Goal: Navigation & Orientation: Find specific page/section

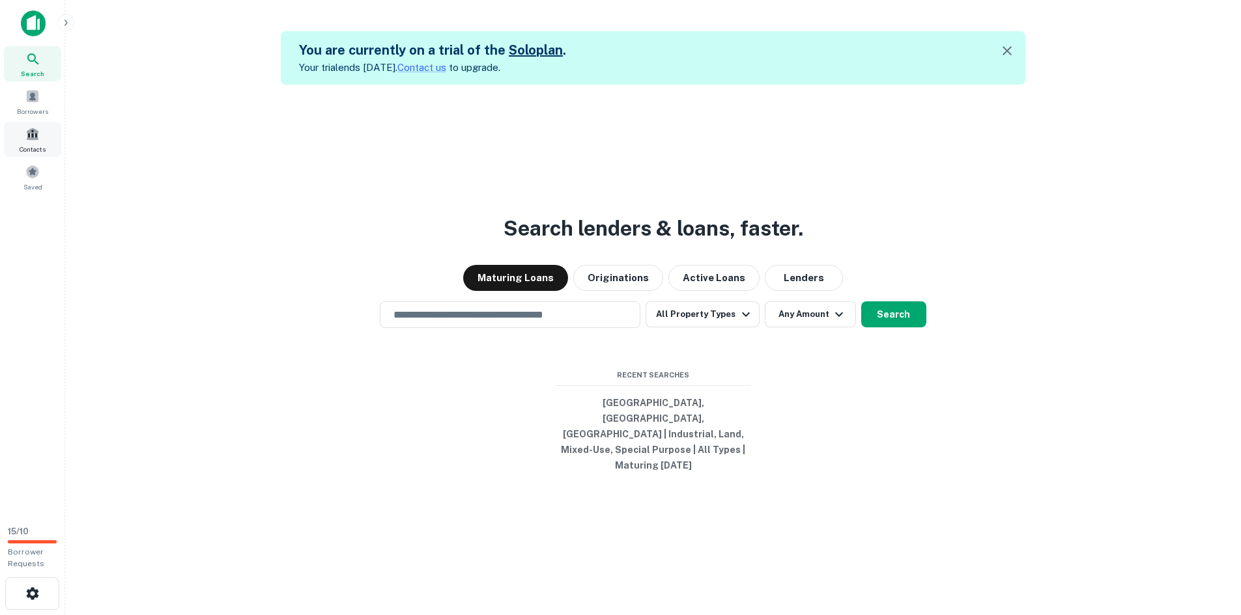
click at [30, 140] on span at bounding box center [32, 134] width 14 height 14
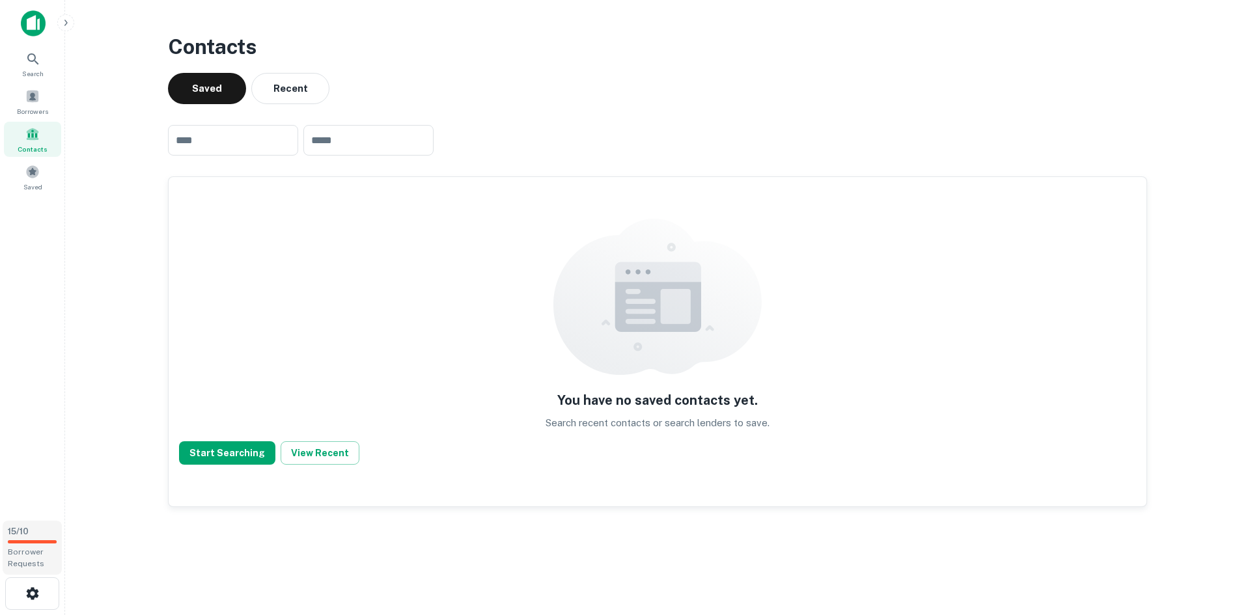
click at [33, 544] on div "15 / 10 Borrower Requests" at bounding box center [32, 548] width 59 height 54
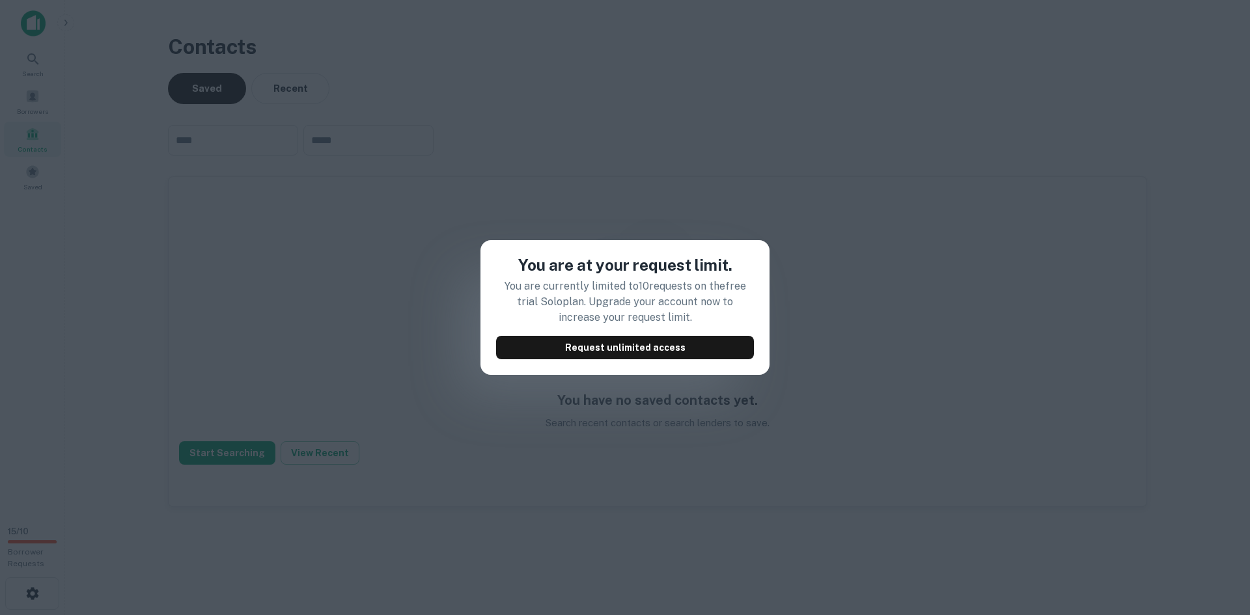
click at [228, 374] on div "You are at your request limit. You are currently limited to 10 requests on the …" at bounding box center [625, 307] width 1250 height 615
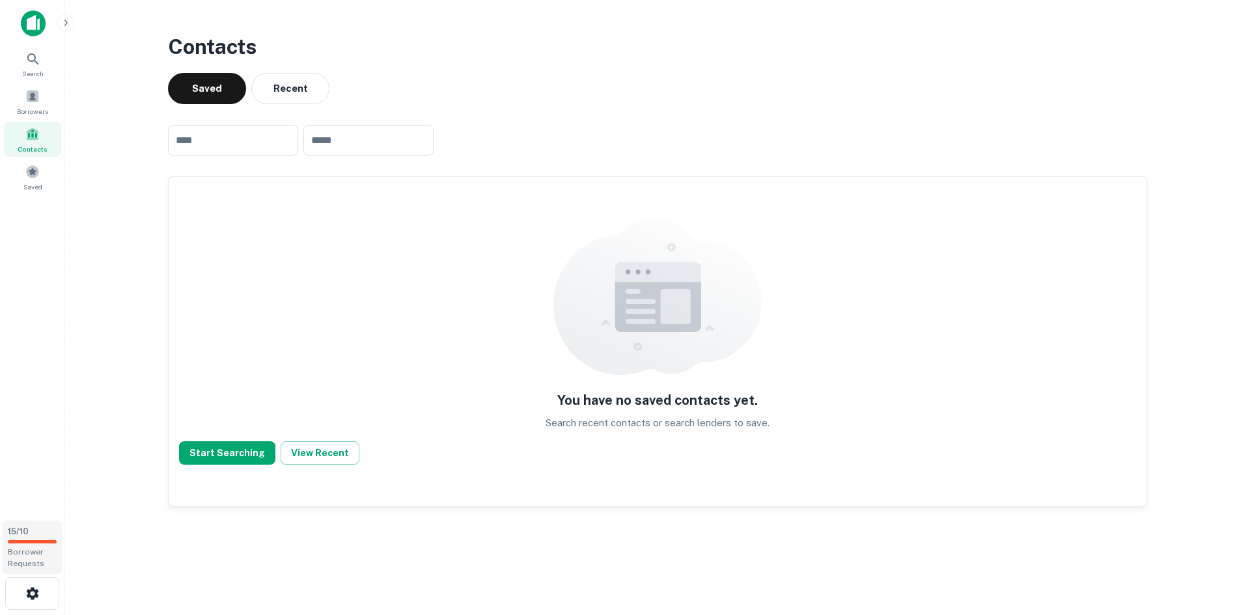
click at [21, 536] on span "15 / 10" at bounding box center [18, 532] width 21 height 10
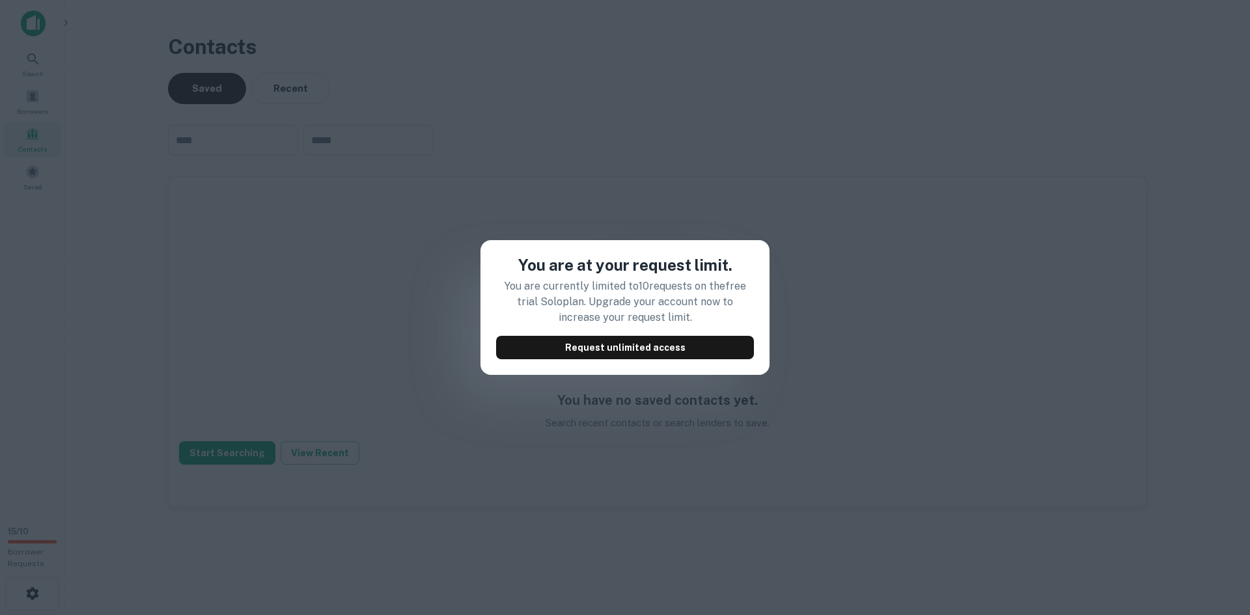
click at [315, 412] on div "You are at your request limit. You are currently limited to 10 requests on the …" at bounding box center [625, 307] width 1250 height 615
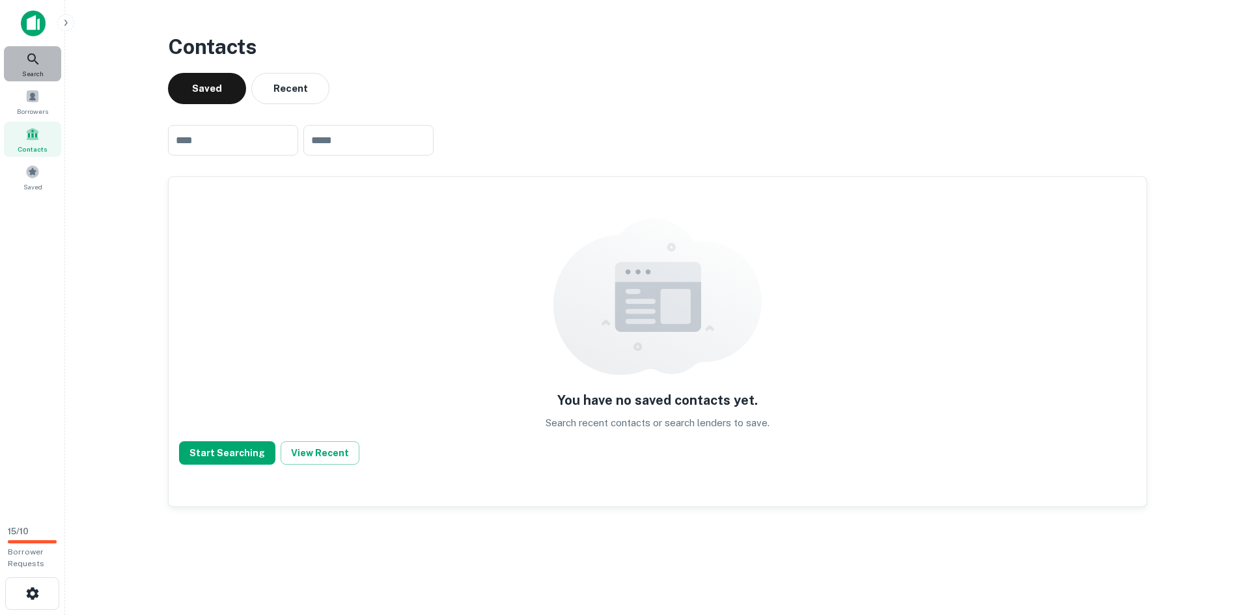
click at [35, 73] on span "Search" at bounding box center [32, 73] width 21 height 10
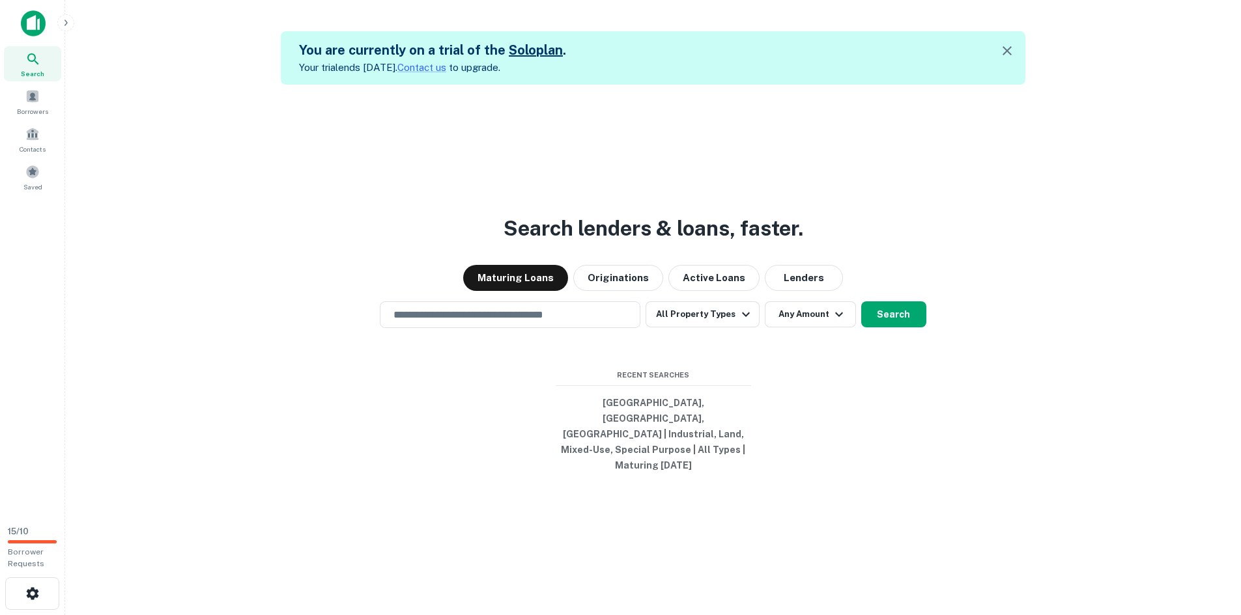
click at [33, 16] on img at bounding box center [33, 23] width 25 height 26
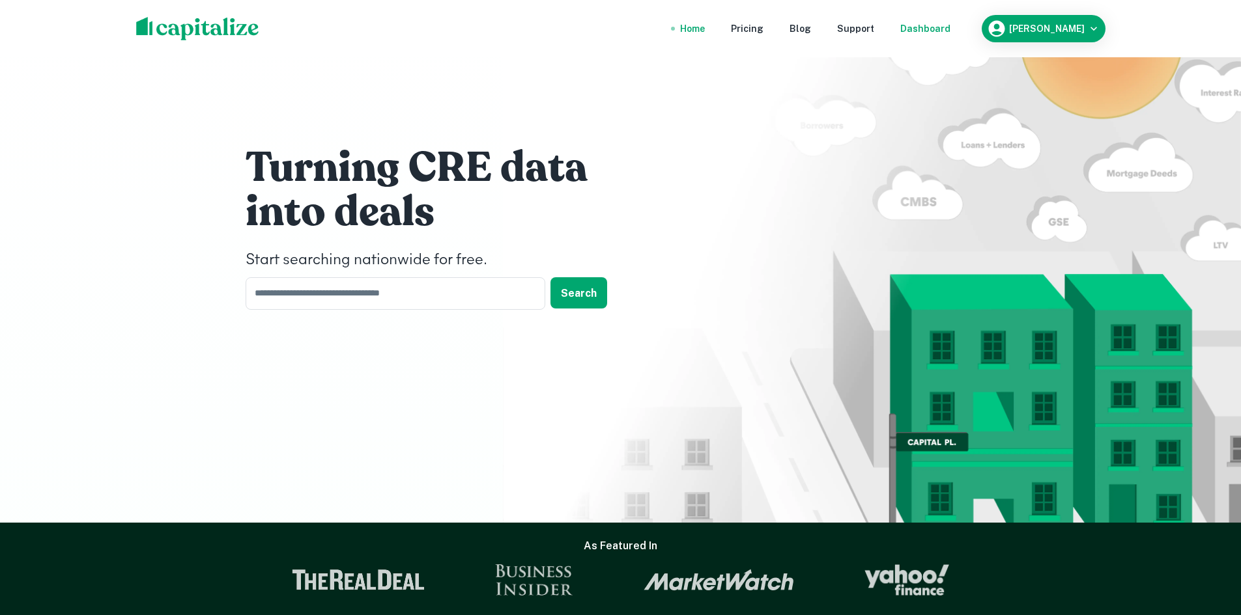
click at [950, 35] on div "Dashboard" at bounding box center [925, 28] width 50 height 14
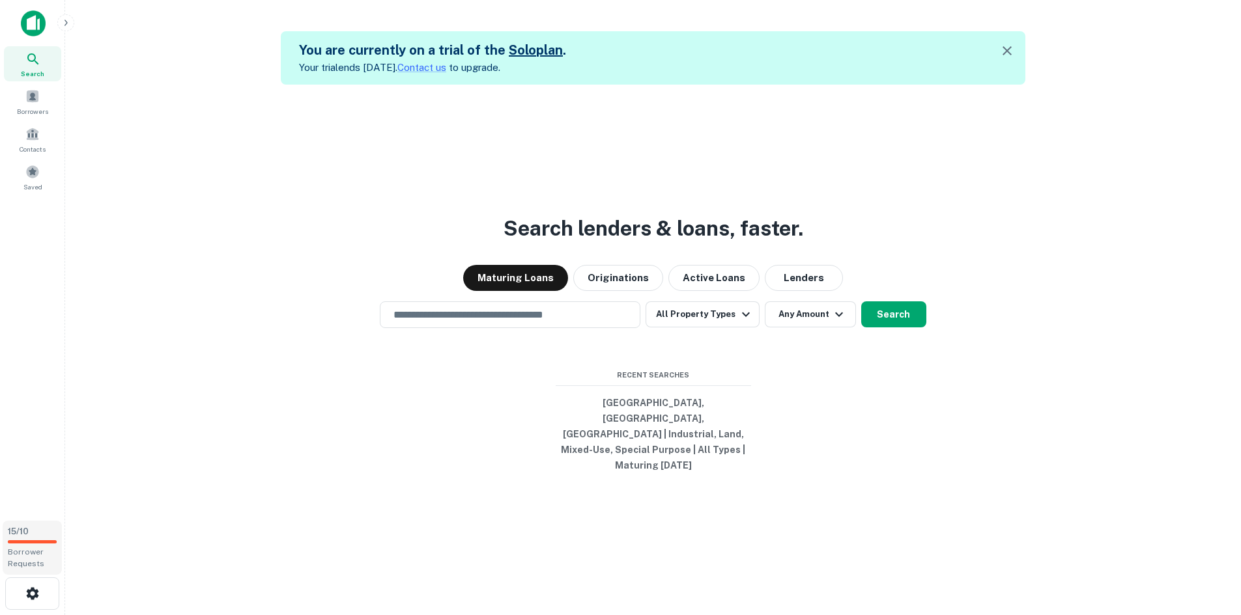
click at [35, 544] on div "15 / 10 Borrower Requests" at bounding box center [32, 548] width 59 height 54
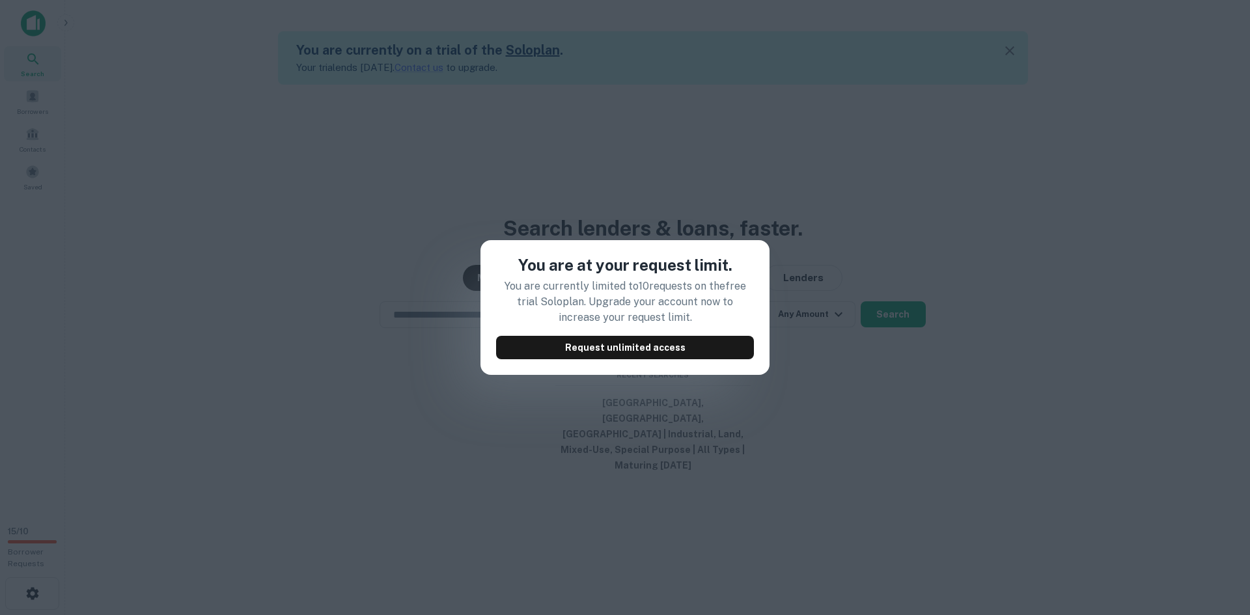
click at [203, 378] on div "You are at your request limit. You are currently limited to 10 requests on the …" at bounding box center [625, 307] width 1250 height 615
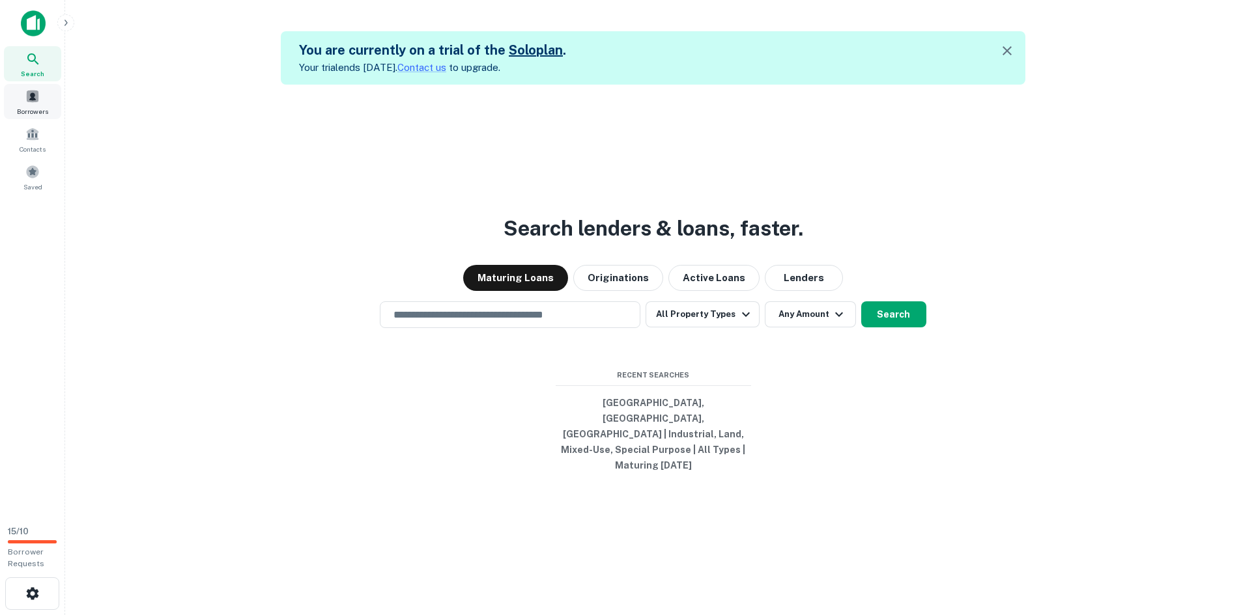
click at [30, 106] on span "Borrowers" at bounding box center [32, 111] width 31 height 10
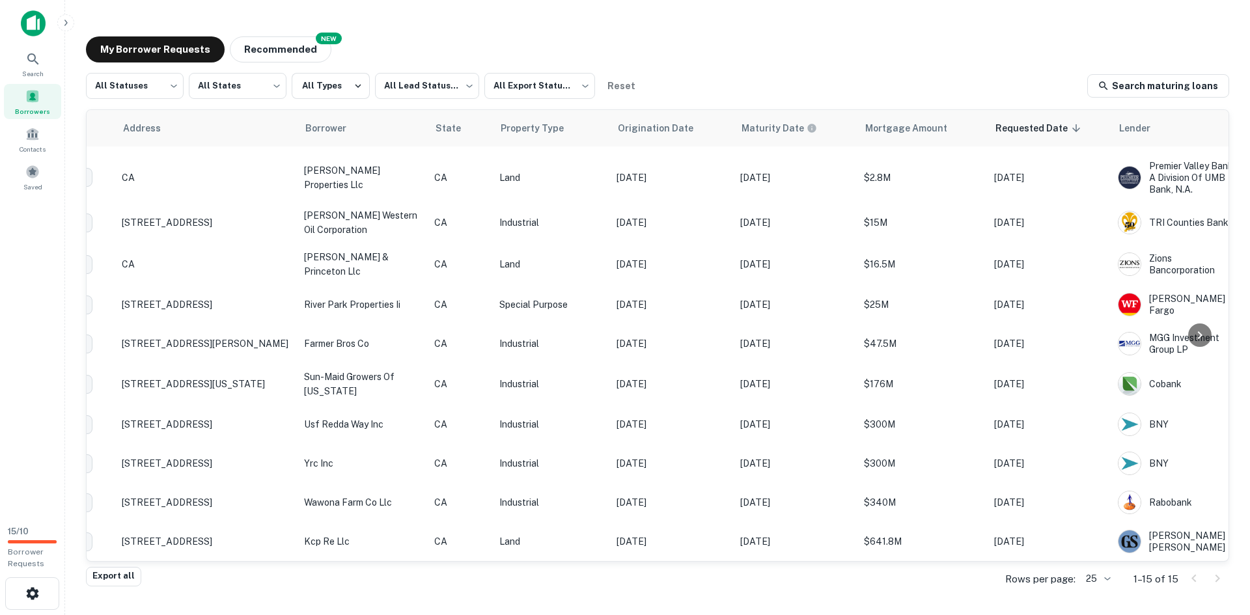
scroll to position [210, 0]
